Goal: Navigation & Orientation: Find specific page/section

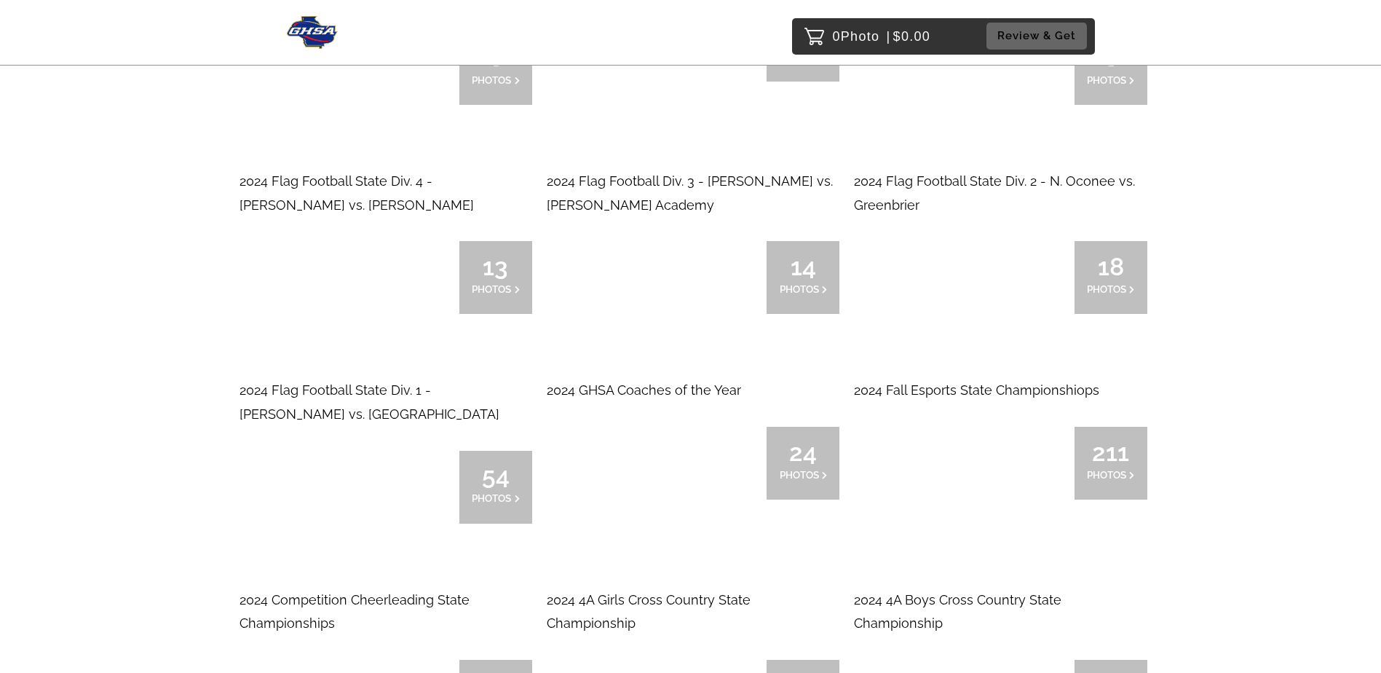
scroll to position [4387, 0]
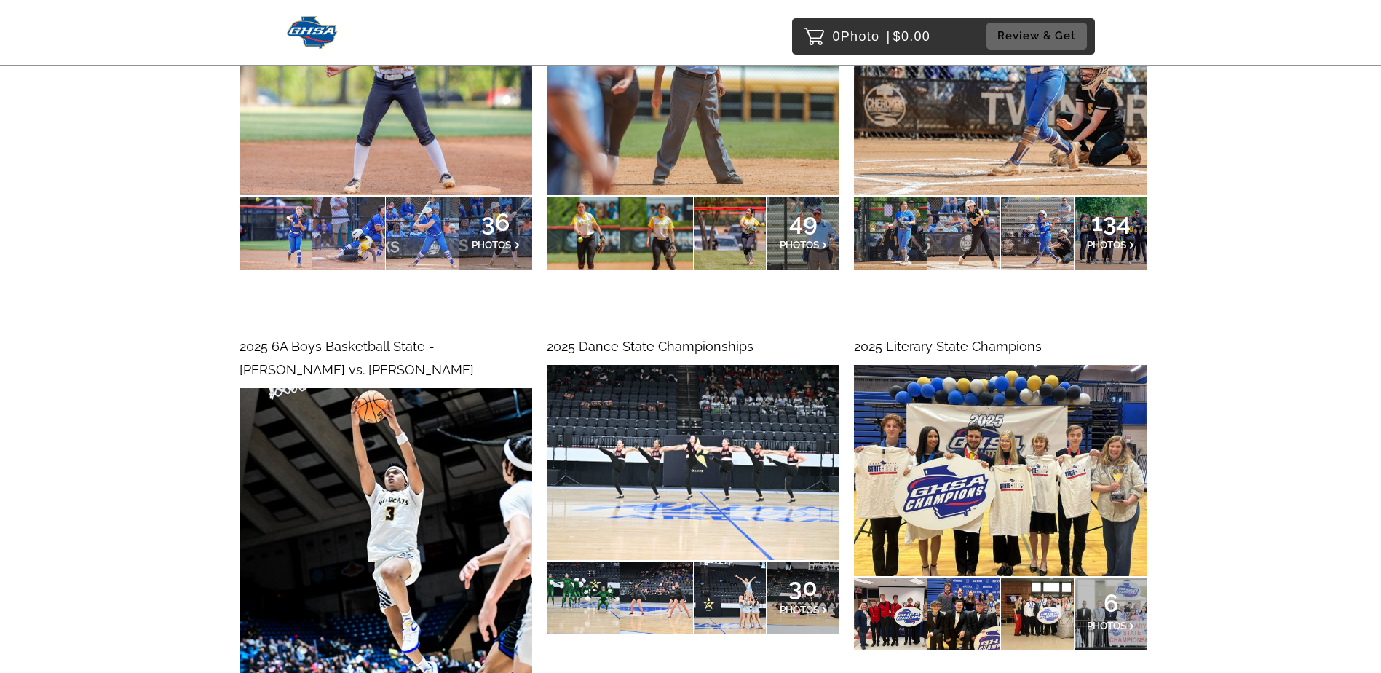
click at [404, 388] on img at bounding box center [386, 608] width 293 height 440
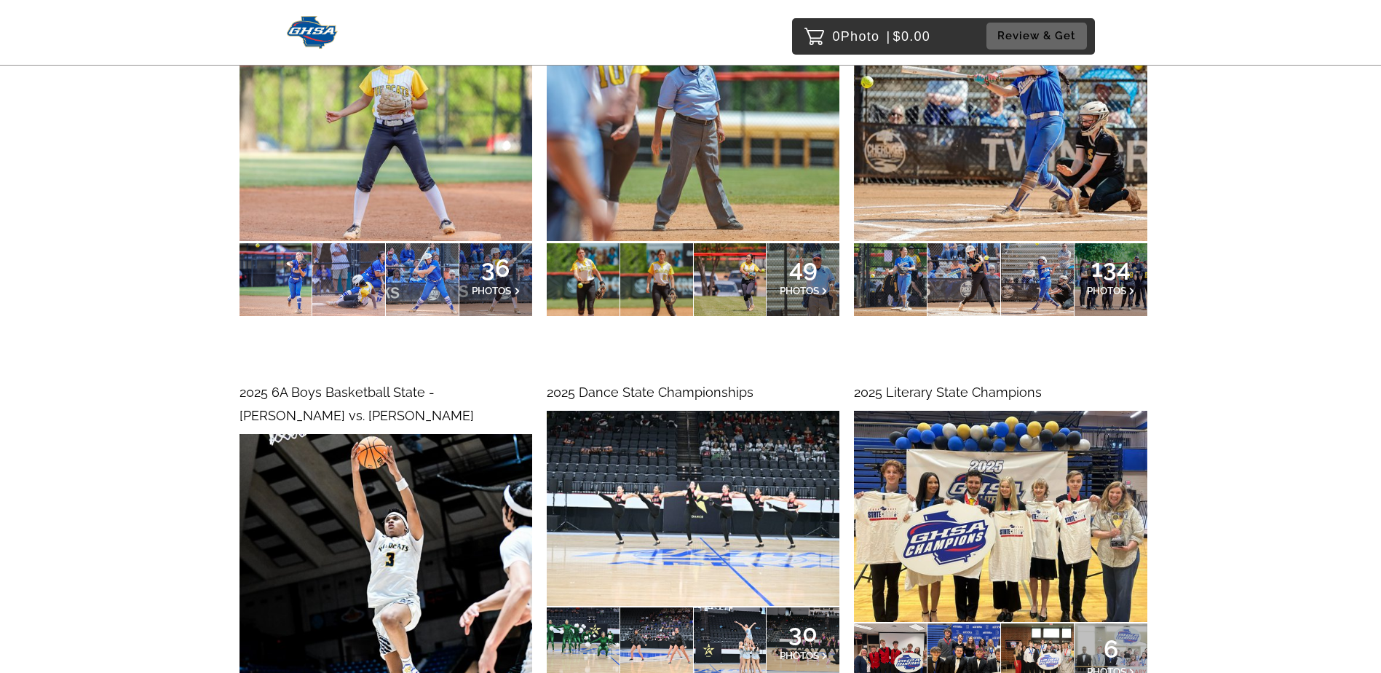
scroll to position [4969, 0]
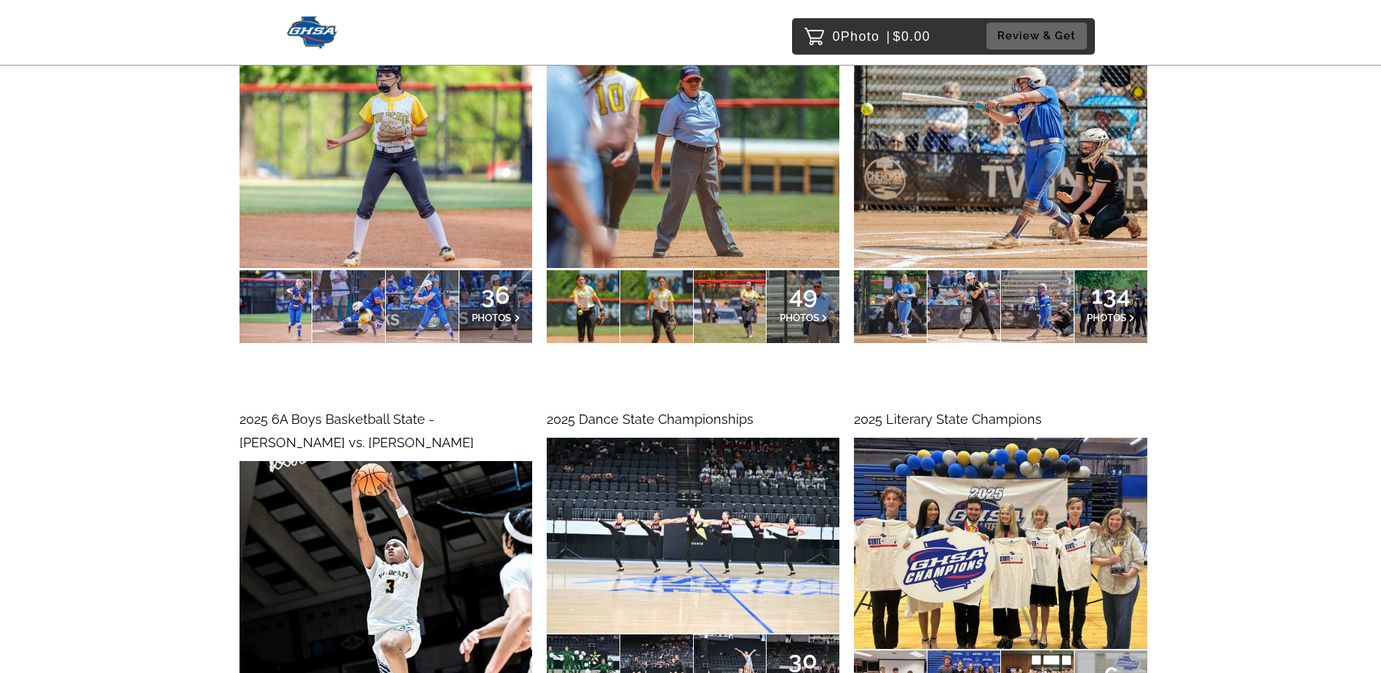
click at [350, 461] on img at bounding box center [386, 681] width 293 height 440
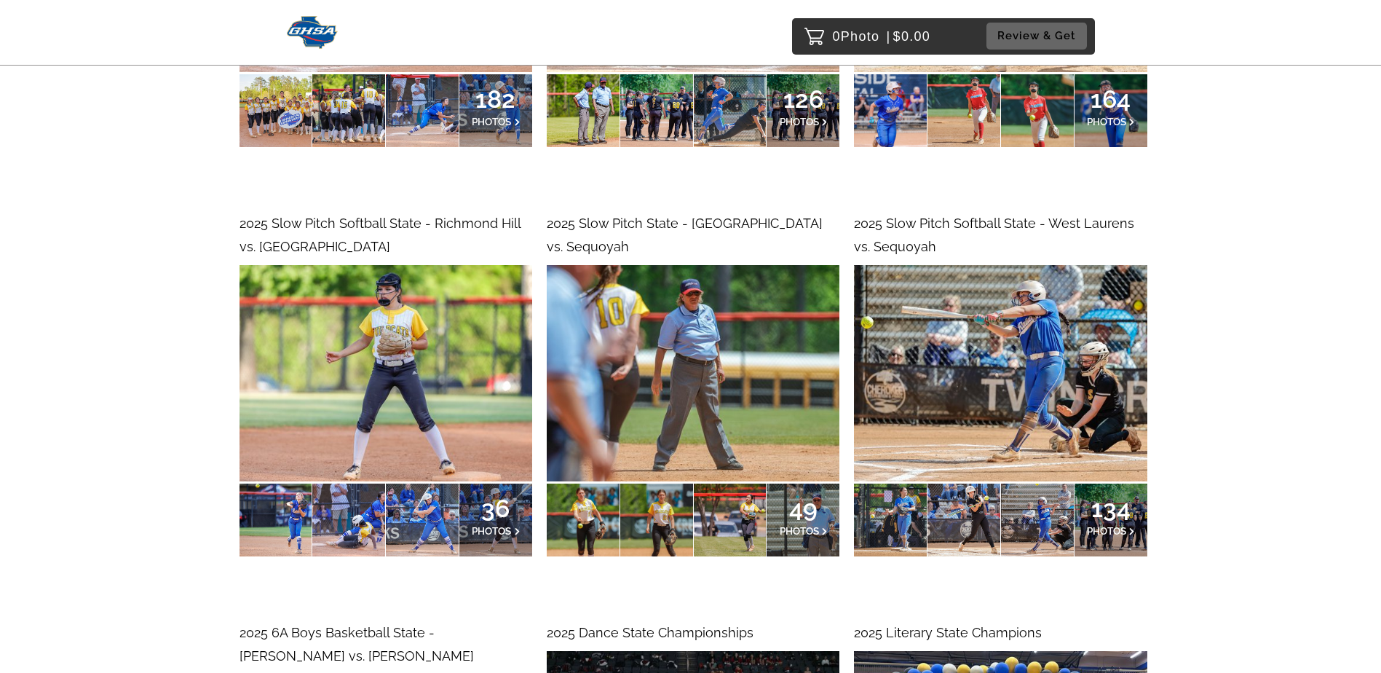
scroll to position [4751, 0]
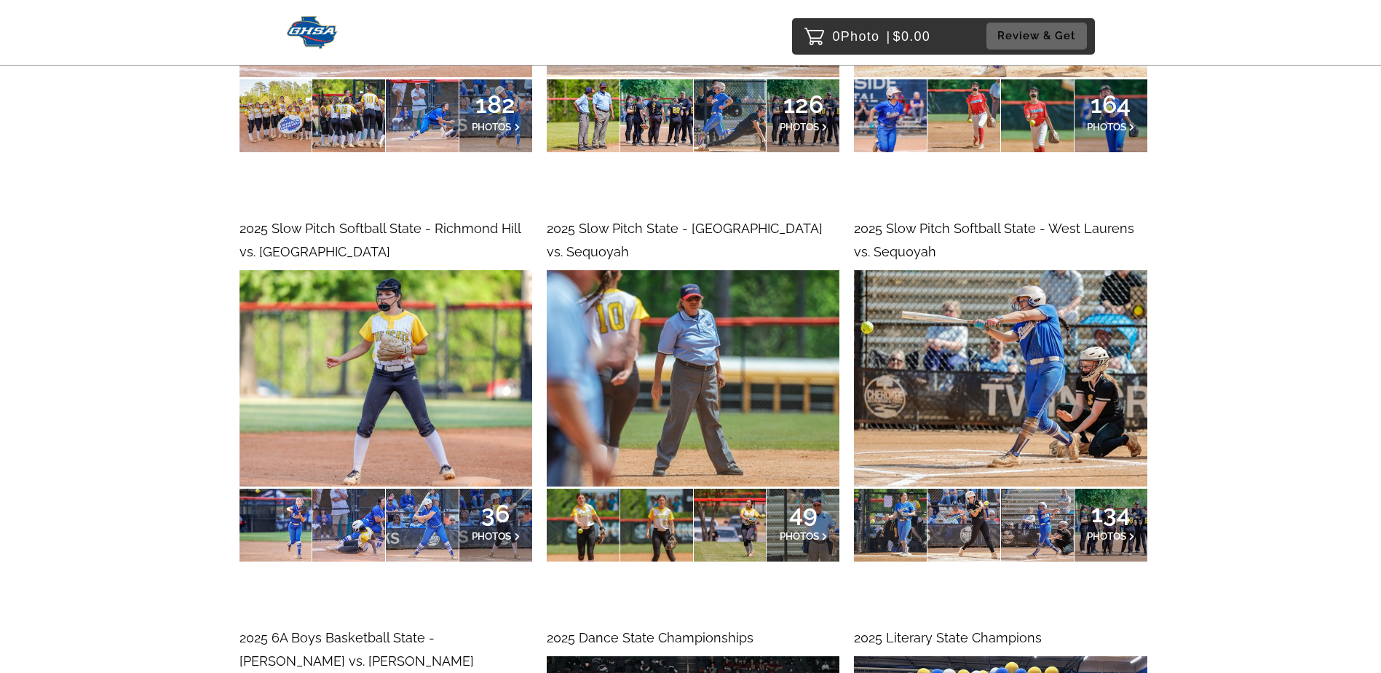
click at [355, 630] on span "2025 6A Boys Basketball State - Wheeler vs. Newton" at bounding box center [357, 649] width 234 height 39
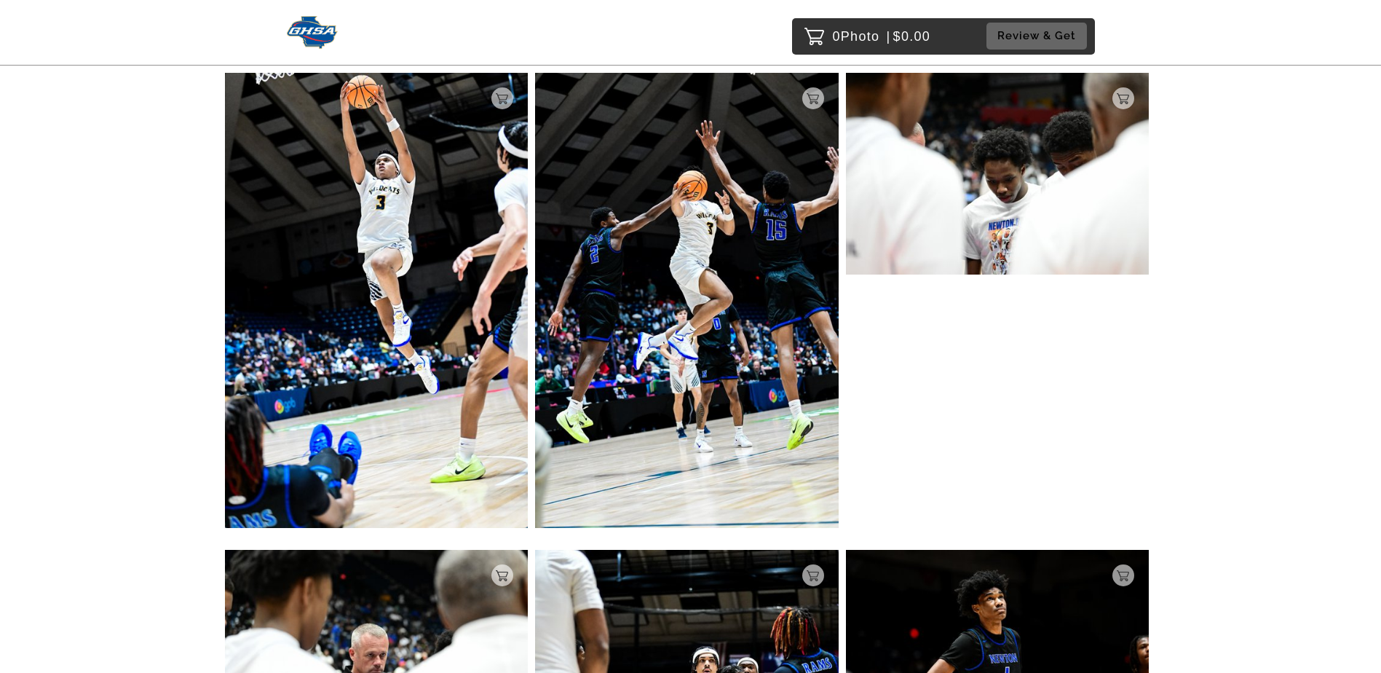
scroll to position [364, 0]
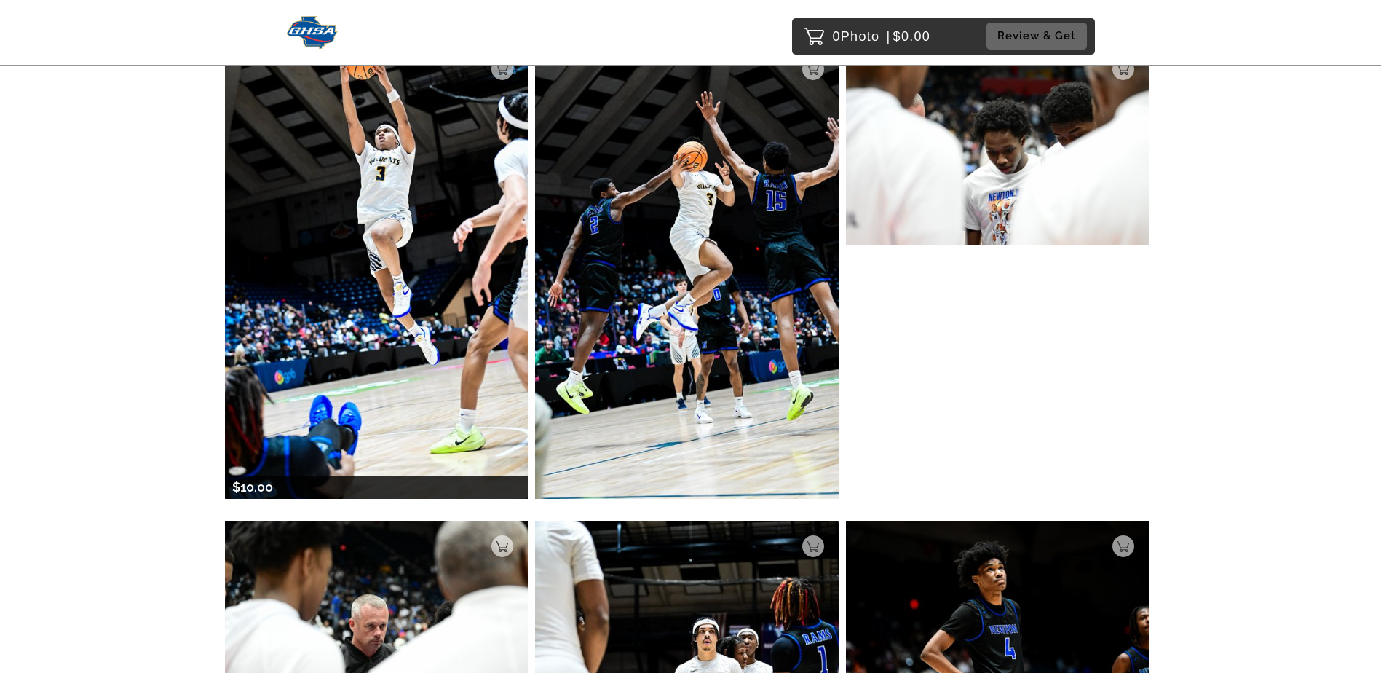
click at [370, 256] on img at bounding box center [377, 271] width 304 height 455
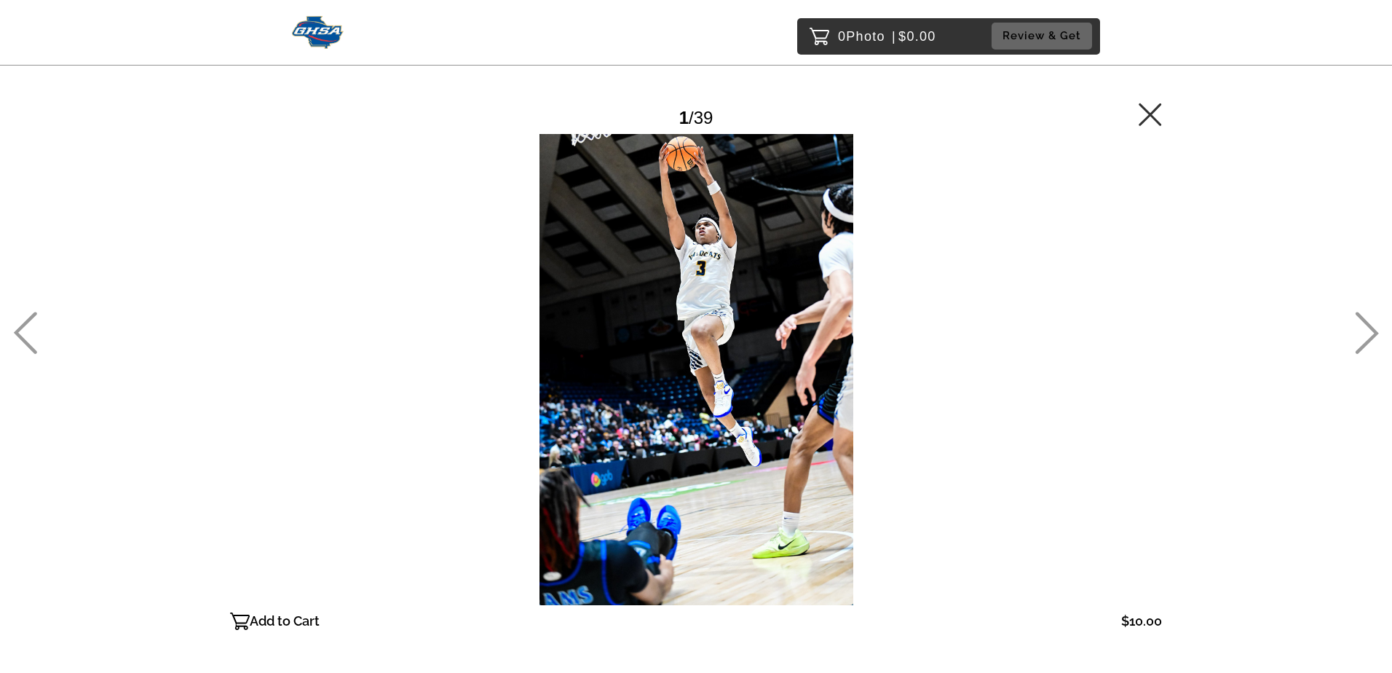
click at [1148, 114] on icon at bounding box center [1150, 114] width 23 height 23
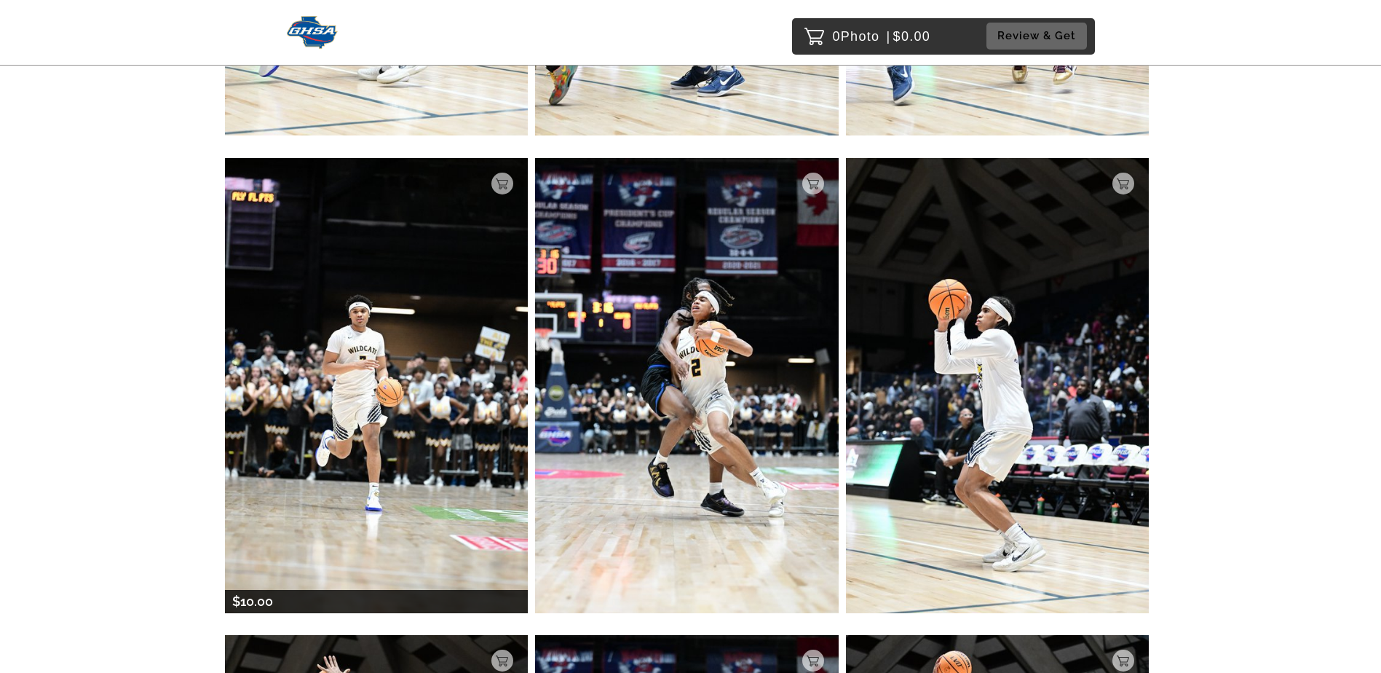
scroll to position [5022, 0]
